Goal: Obtain resource: Download file/media

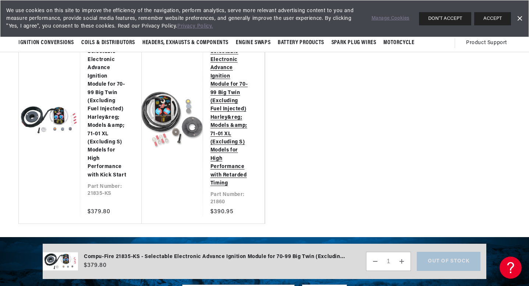
click at [228, 121] on link "Compu-Fire 21860 - Selectable Electronic Advance Ignition Module for 70-99 Big …" at bounding box center [229, 109] width 39 height 156
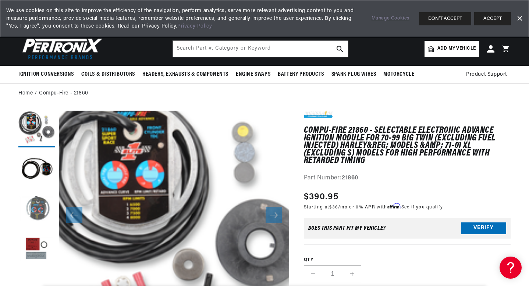
click at [39, 210] on button "Load image 3 in gallery view" at bounding box center [36, 210] width 37 height 37
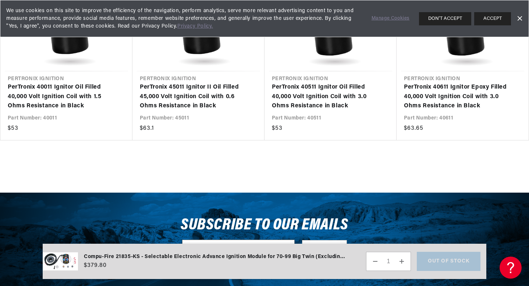
scroll to position [0, 223]
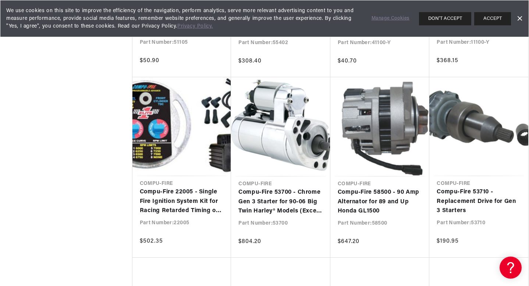
scroll to position [821, 0]
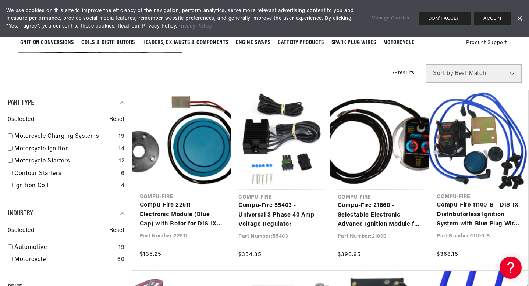
click at [371, 213] on link "Compu-Fire 21860 - Selectable Electronic Advance Ignition Module for 70-99 Big …" at bounding box center [379, 215] width 85 height 28
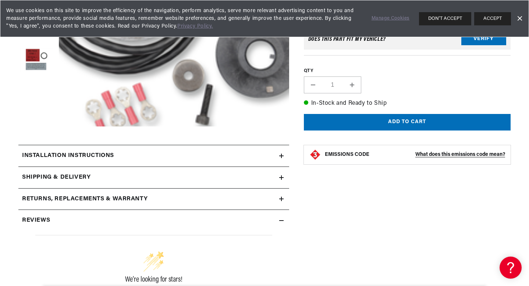
scroll to position [193, 0]
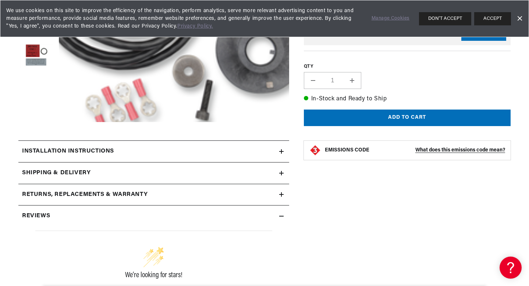
click at [281, 151] on icon at bounding box center [281, 151] width 4 height 0
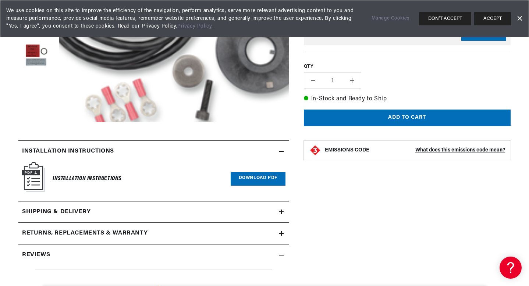
click at [262, 178] on link "Download PDF" at bounding box center [257, 179] width 55 height 14
